Goal: Information Seeking & Learning: Compare options

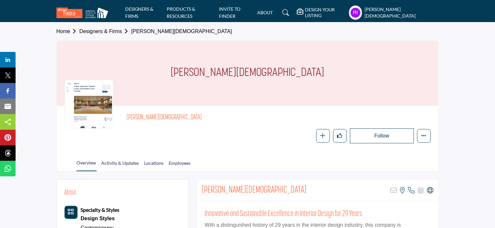
click at [392, 190] on icon at bounding box center [394, 190] width 6 height 6
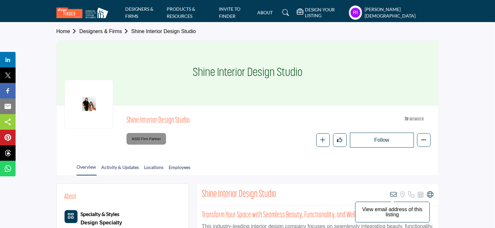
click at [395, 192] on icon at bounding box center [394, 194] width 6 height 6
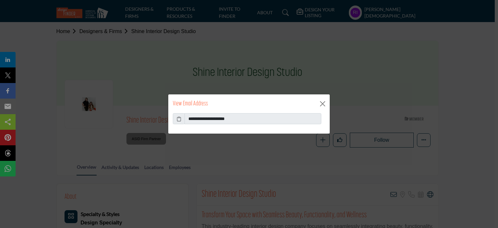
click at [179, 120] on icon at bounding box center [179, 119] width 5 height 7
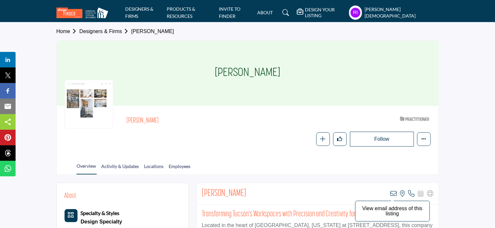
click at [394, 193] on icon at bounding box center [394, 194] width 6 height 6
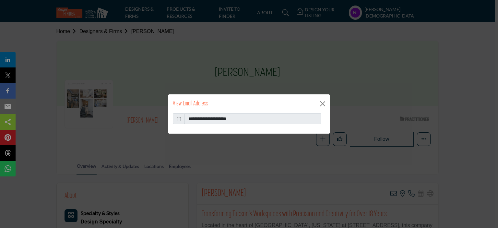
click at [180, 119] on icon at bounding box center [179, 119] width 5 height 7
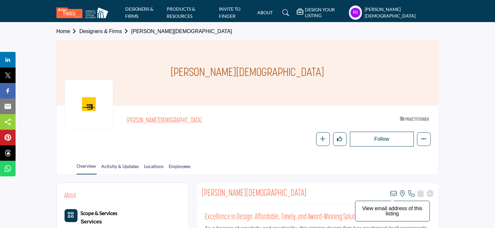
click at [394, 193] on icon at bounding box center [394, 194] width 6 height 6
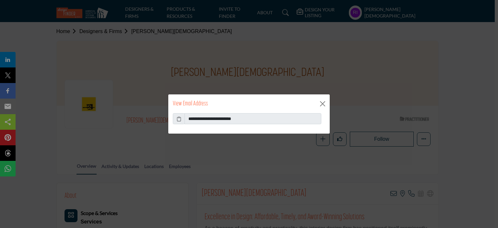
click at [178, 118] on icon at bounding box center [179, 119] width 5 height 7
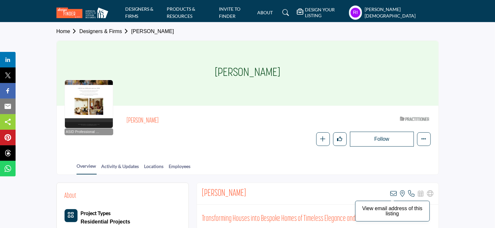
click at [394, 192] on icon at bounding box center [394, 194] width 6 height 6
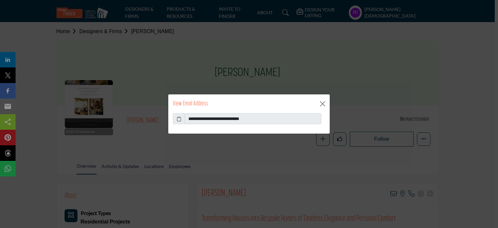
click at [178, 119] on icon at bounding box center [179, 119] width 5 height 7
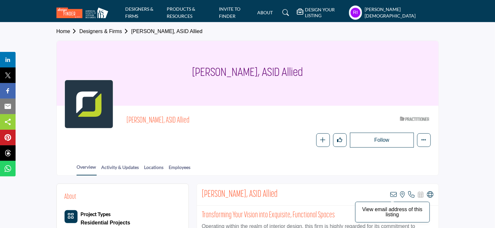
click at [394, 193] on icon at bounding box center [394, 194] width 6 height 6
click at [395, 193] on icon at bounding box center [394, 194] width 6 height 6
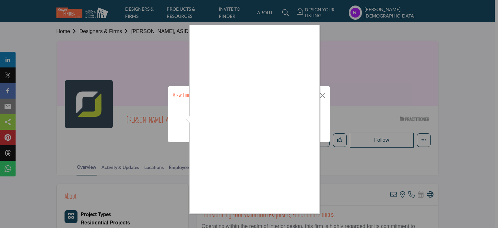
click at [179, 118] on div at bounding box center [249, 114] width 498 height 228
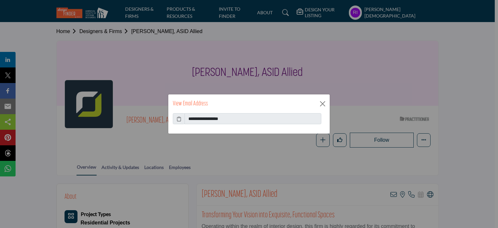
click at [179, 118] on icon at bounding box center [179, 119] width 5 height 7
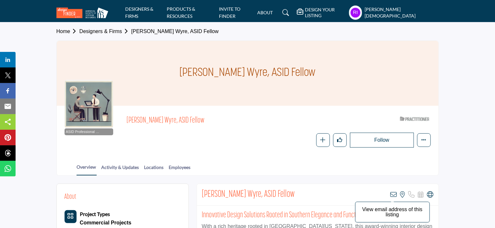
click at [393, 192] on icon at bounding box center [394, 194] width 6 height 6
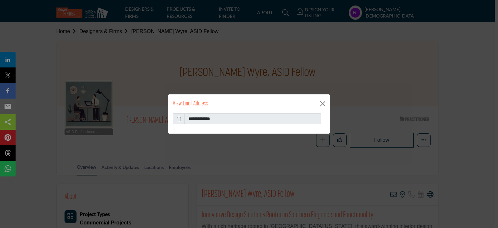
click at [178, 118] on icon at bounding box center [179, 119] width 5 height 7
